Goal: Task Accomplishment & Management: Complete application form

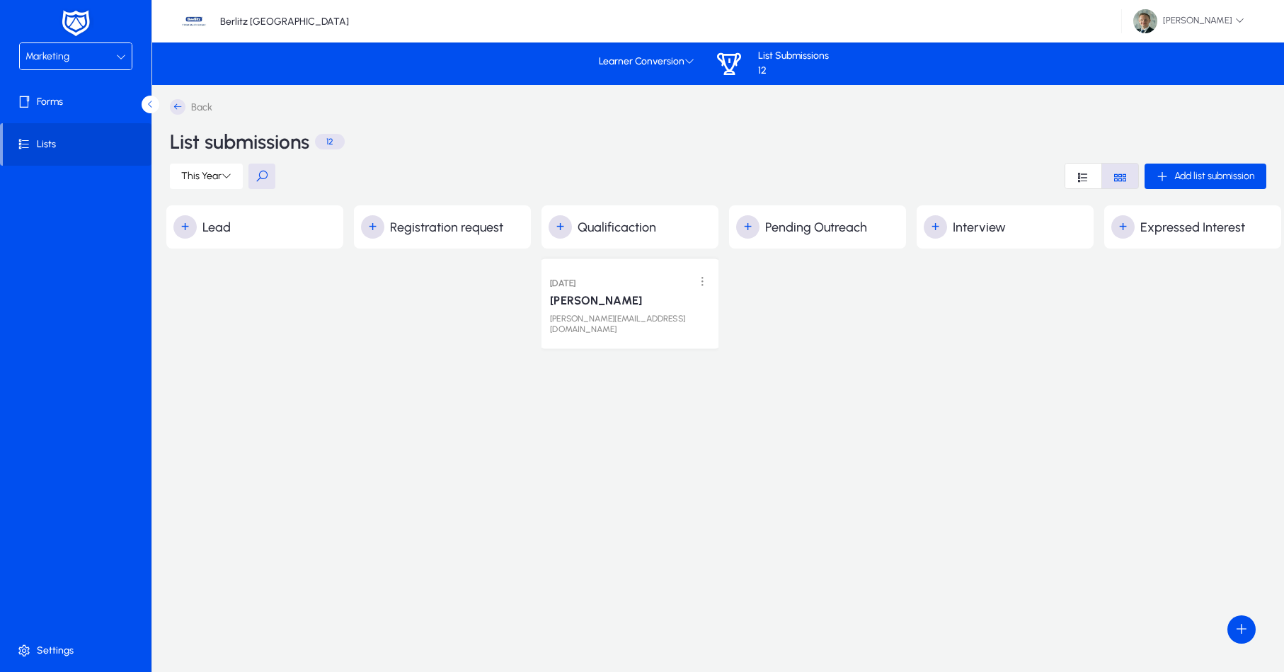
click at [590, 306] on p "[PERSON_NAME]" at bounding box center [596, 301] width 92 height 14
click at [576, 282] on h3 "[DATE]" at bounding box center [562, 283] width 25 height 13
click at [711, 282] on span at bounding box center [702, 282] width 29 height 29
click at [711, 282] on div at bounding box center [642, 336] width 1284 height 672
click at [191, 227] on span "button" at bounding box center [185, 227] width 28 height 28
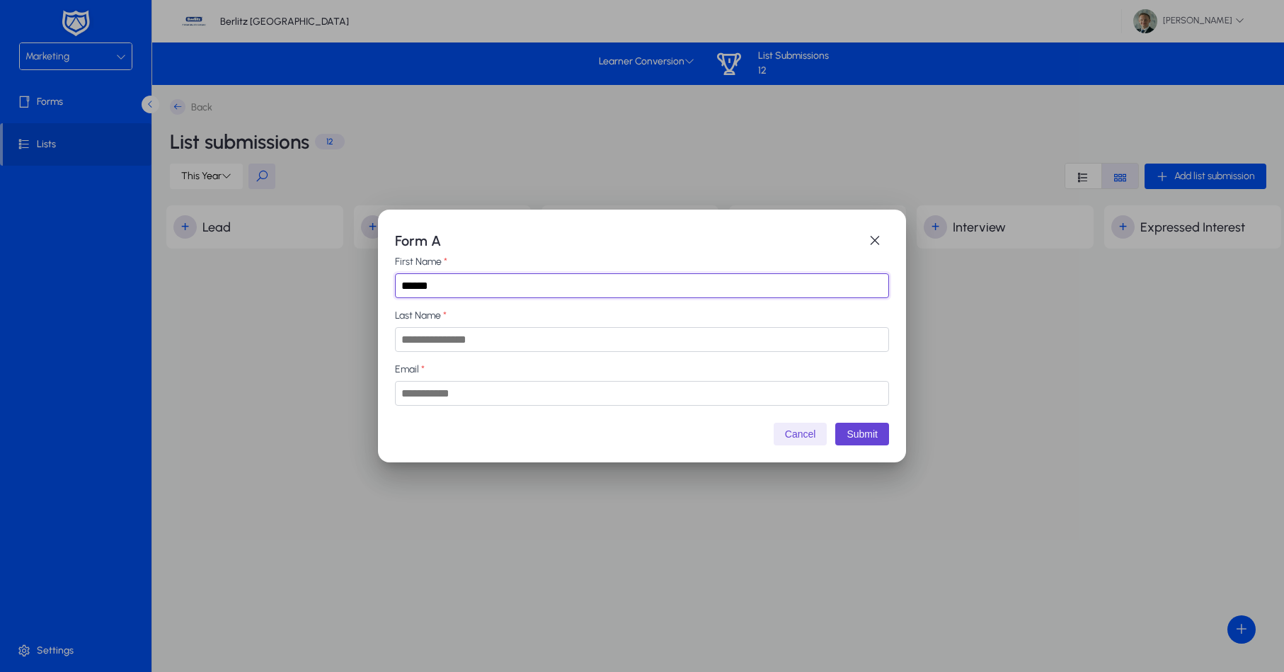
type input "******"
type input "****"
type input "**********"
click at [877, 432] on button "Submit" at bounding box center [862, 434] width 54 height 23
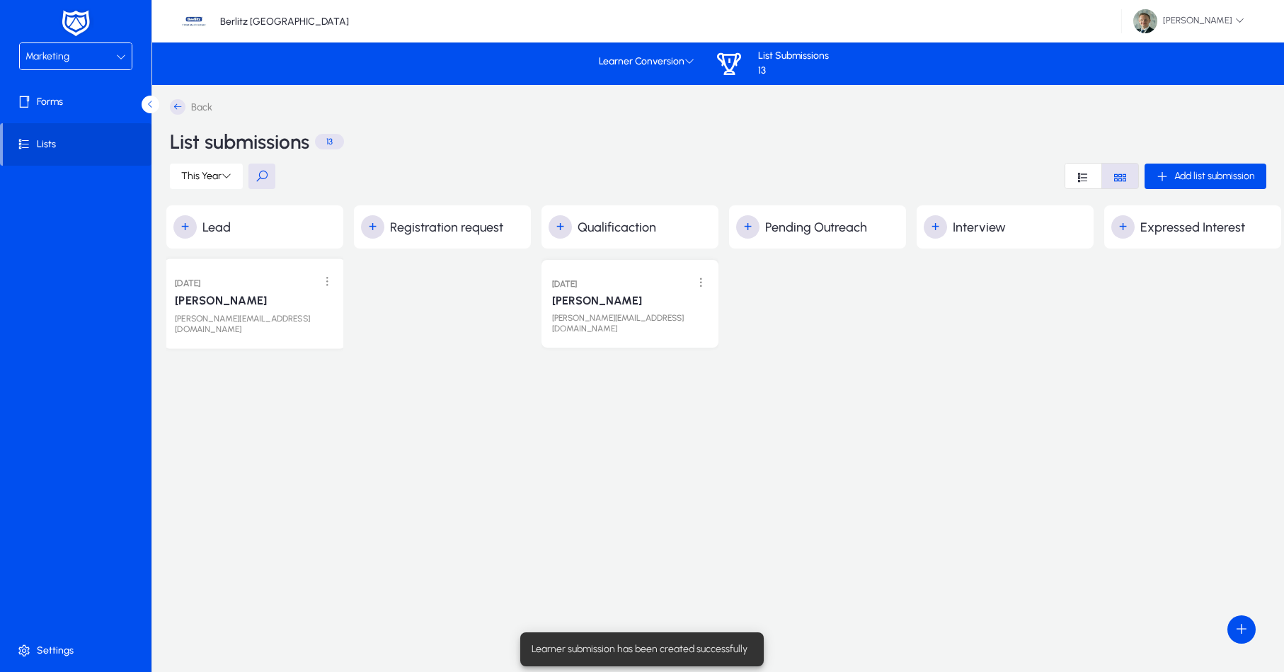
click at [218, 309] on div "[PERSON_NAME][EMAIL_ADDRESS][DOMAIN_NAME]" at bounding box center [255, 320] width 160 height 27
click at [329, 285] on span at bounding box center [327, 282] width 29 height 29
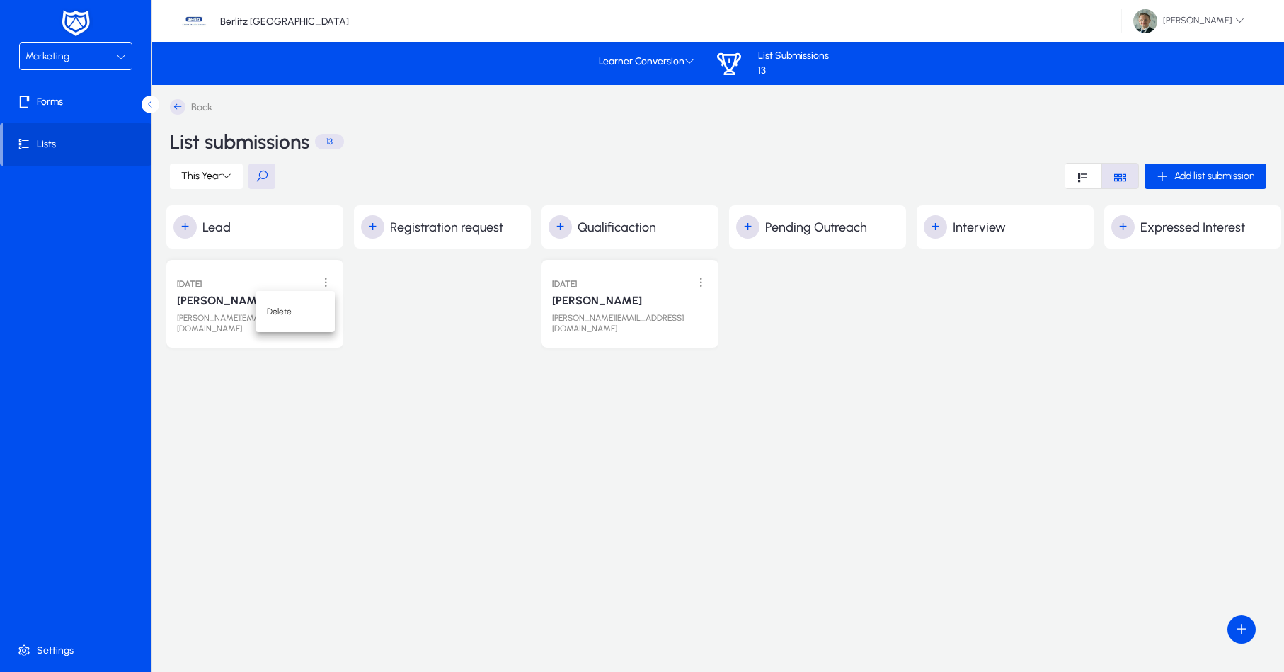
click at [287, 275] on div at bounding box center [642, 336] width 1284 height 672
click at [212, 304] on p "[PERSON_NAME]" at bounding box center [221, 301] width 92 height 14
click at [56, 93] on span at bounding box center [79, 102] width 152 height 34
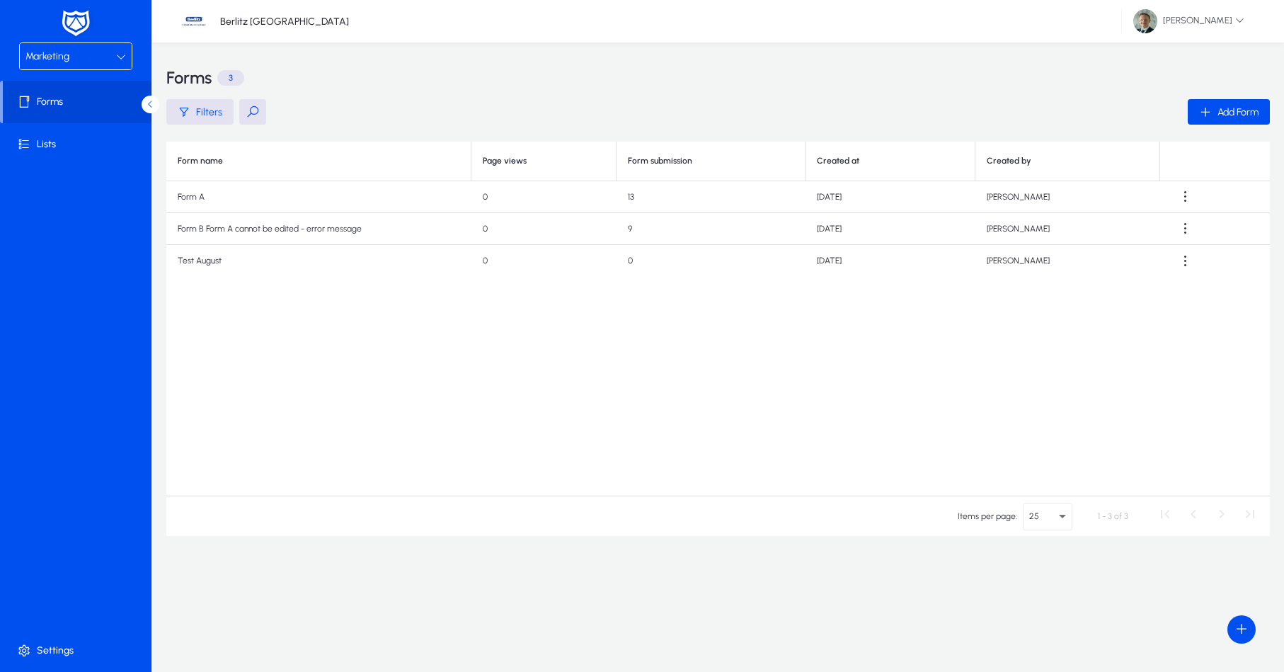
click at [234, 263] on td "Test August" at bounding box center [318, 261] width 305 height 32
click at [236, 258] on td "Test August" at bounding box center [318, 261] width 305 height 32
click at [1179, 261] on span at bounding box center [1186, 261] width 28 height 28
click at [1170, 328] on span "View" at bounding box center [1157, 325] width 57 height 13
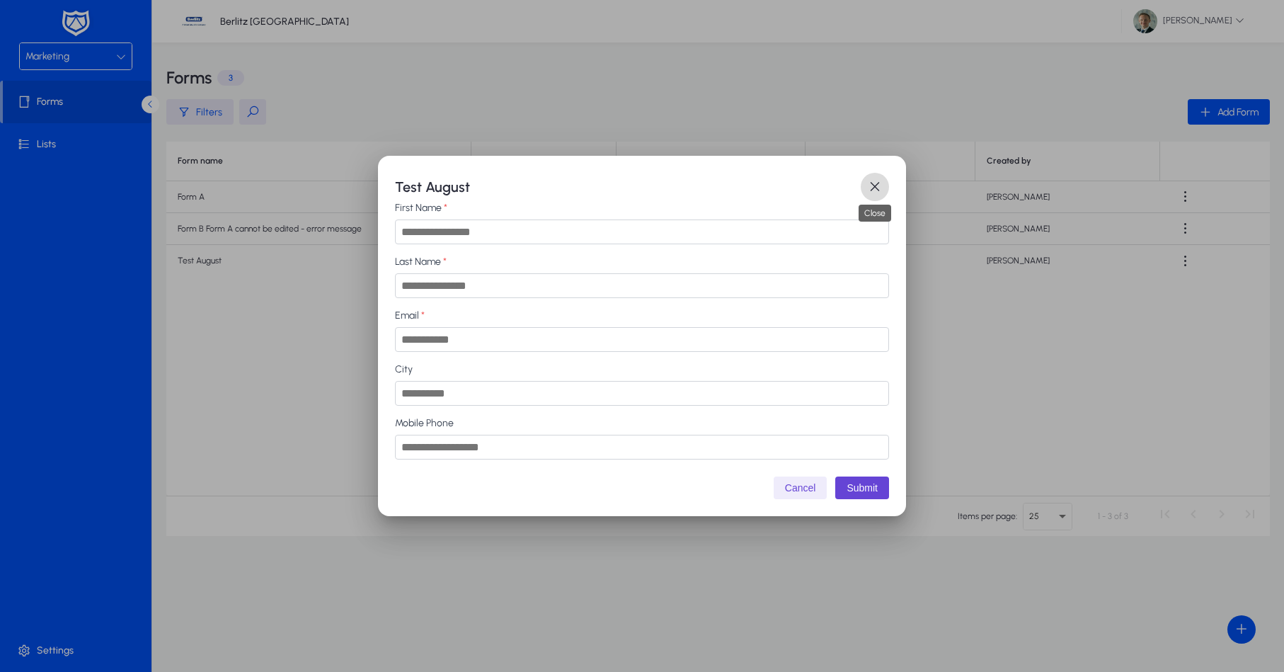
click at [876, 180] on span "button" at bounding box center [875, 187] width 28 height 28
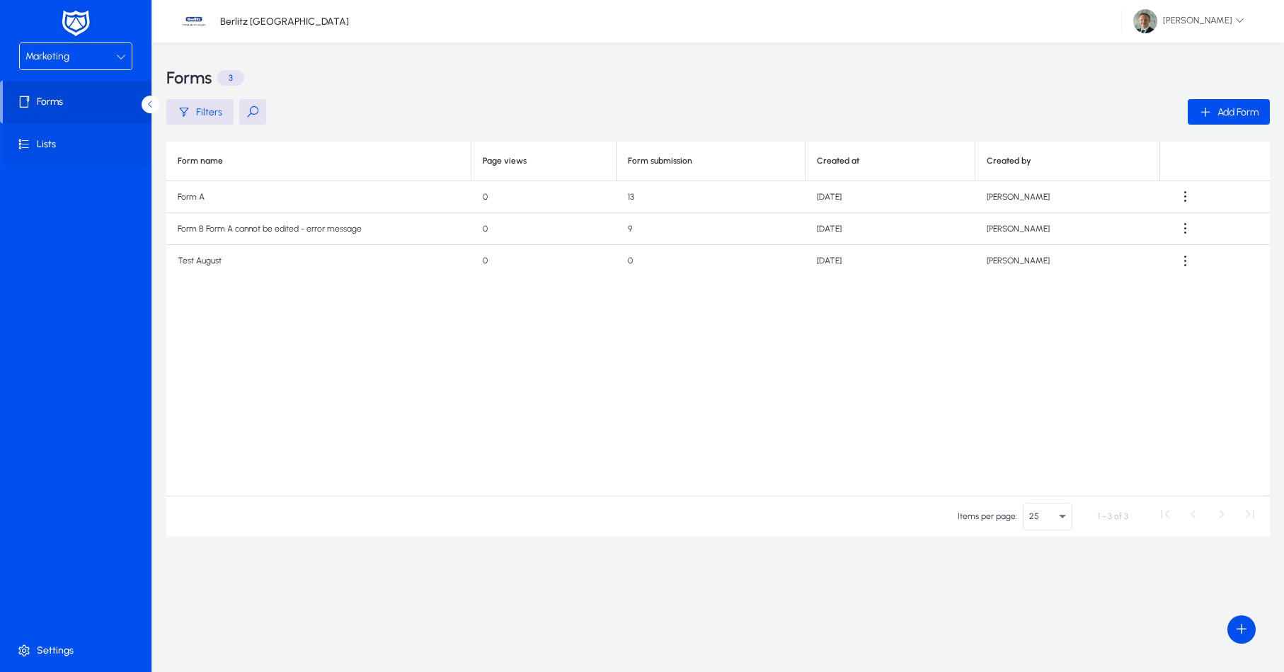
click at [55, 142] on span at bounding box center [79, 144] width 152 height 34
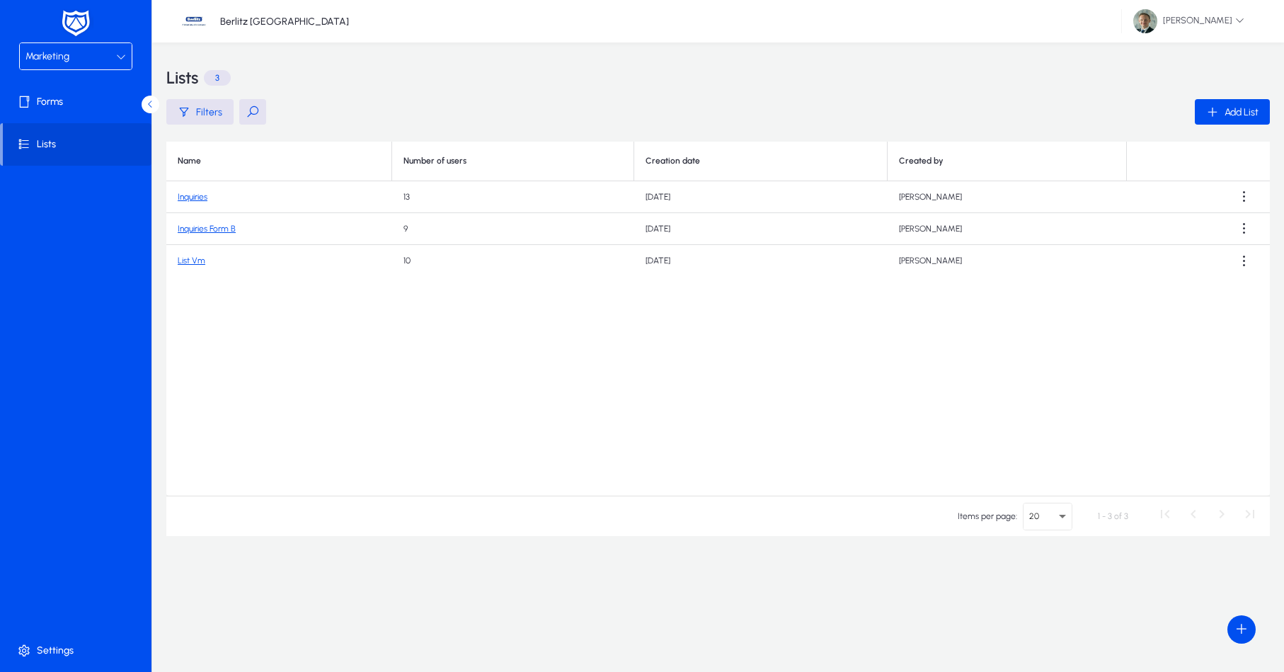
click at [60, 256] on div "Marketing Forms Lists Settings" at bounding box center [76, 336] width 152 height 672
